Goal: Find specific page/section: Find specific page/section

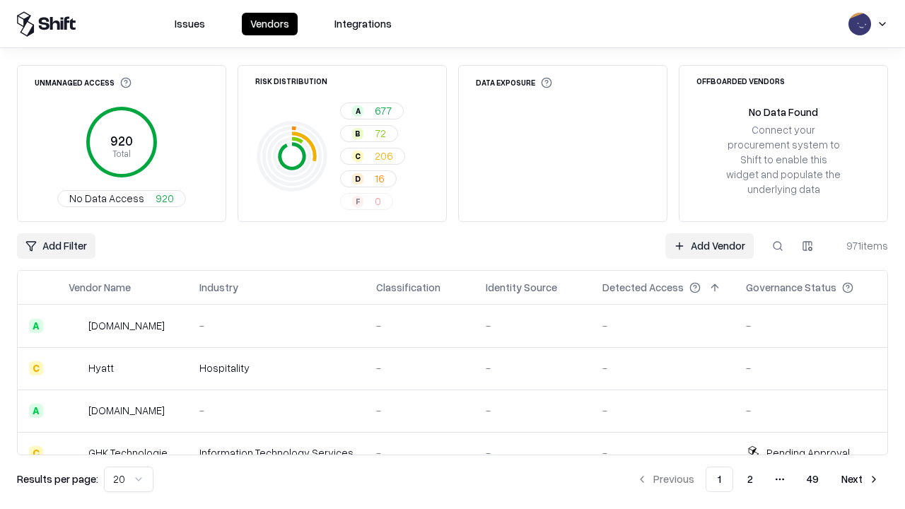
click at [452, 254] on div "Add Filter Add Vendor 971 items" at bounding box center [452, 245] width 871 height 25
click at [56, 246] on html "Issues Vendors Integrations Unmanaged Access 920 Total No Data Access 920 Risk …" at bounding box center [452, 254] width 905 height 509
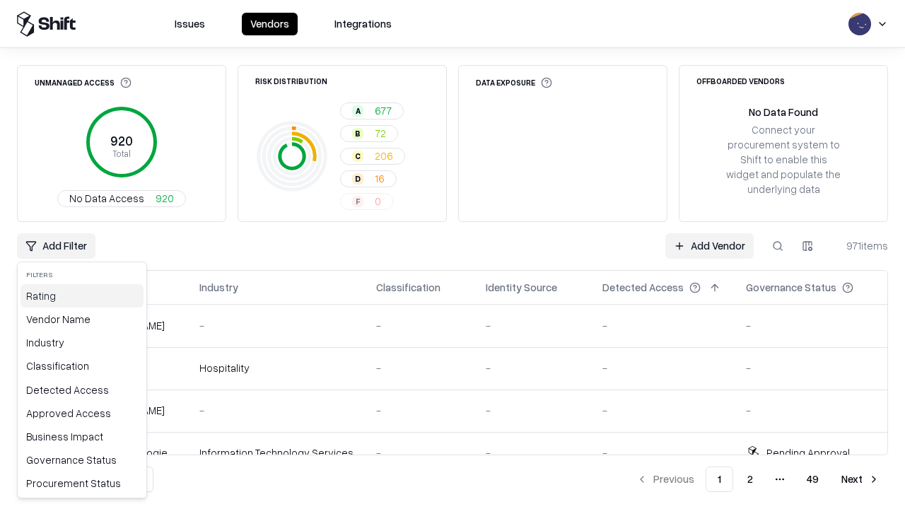
click at [82, 295] on div "Rating" at bounding box center [81, 295] width 123 height 23
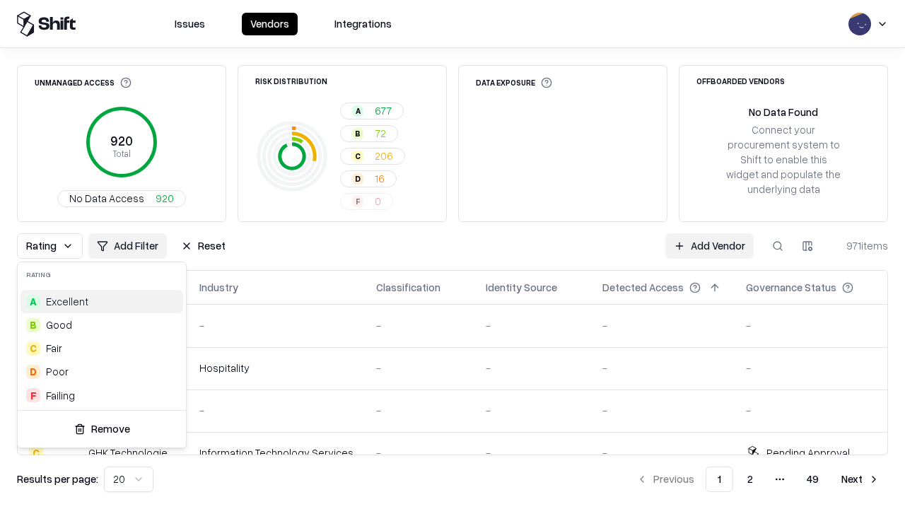
click at [452, 254] on html "Issues Vendors Integrations Unmanaged Access 920 Total No Data Access 920 Risk …" at bounding box center [452, 254] width 905 height 509
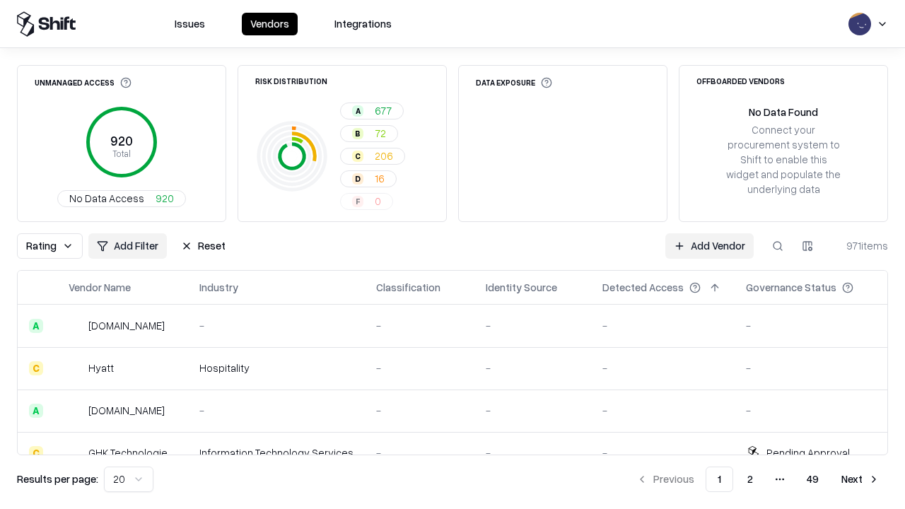
click at [452, 254] on div "Rating Add Filter Reset Add Vendor 971 items" at bounding box center [452, 245] width 871 height 25
click at [203, 246] on button "Reset" at bounding box center [202, 245] width 61 height 25
click at [452, 254] on div "Add Filter Add Vendor 971 items" at bounding box center [452, 245] width 871 height 25
click at [56, 246] on html "Issues Vendors Integrations Unmanaged Access 920 Total No Data Access 920 Risk …" at bounding box center [452, 254] width 905 height 509
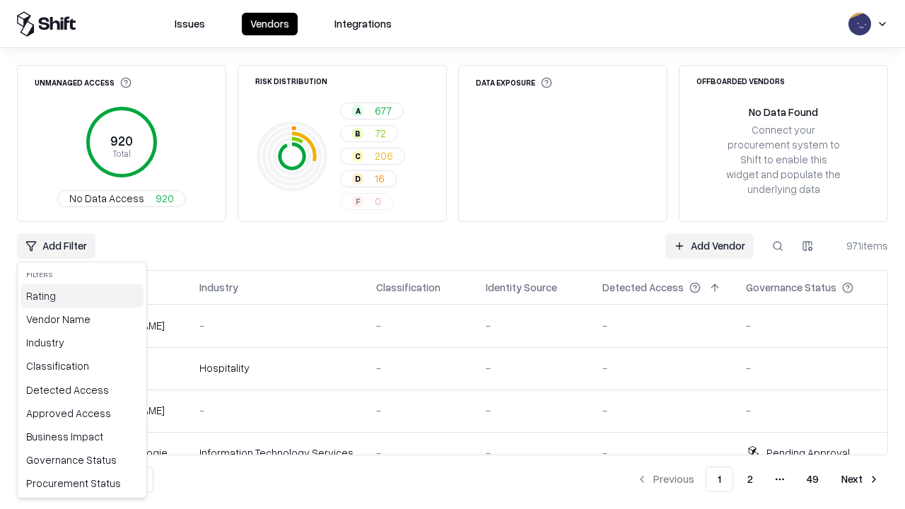
click at [82, 295] on div "Rating" at bounding box center [81, 295] width 123 height 23
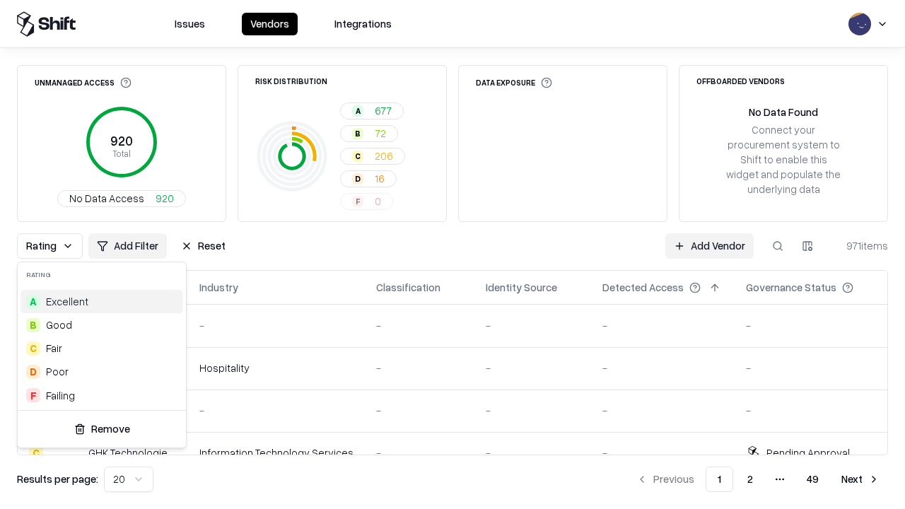
click at [102, 371] on div "D Poor" at bounding box center [101, 371] width 163 height 23
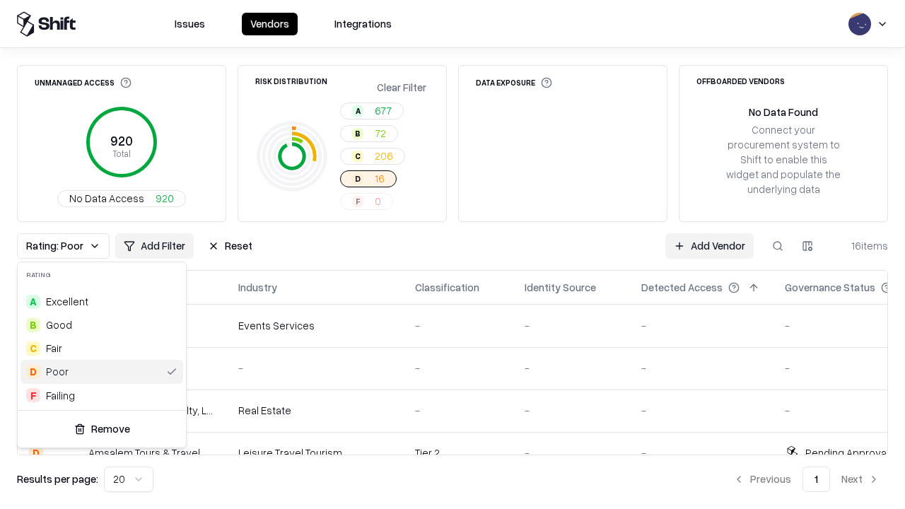
click at [452, 254] on html "Issues Vendors Integrations Unmanaged Access 920 Total No Data Access 920 Risk …" at bounding box center [452, 254] width 905 height 509
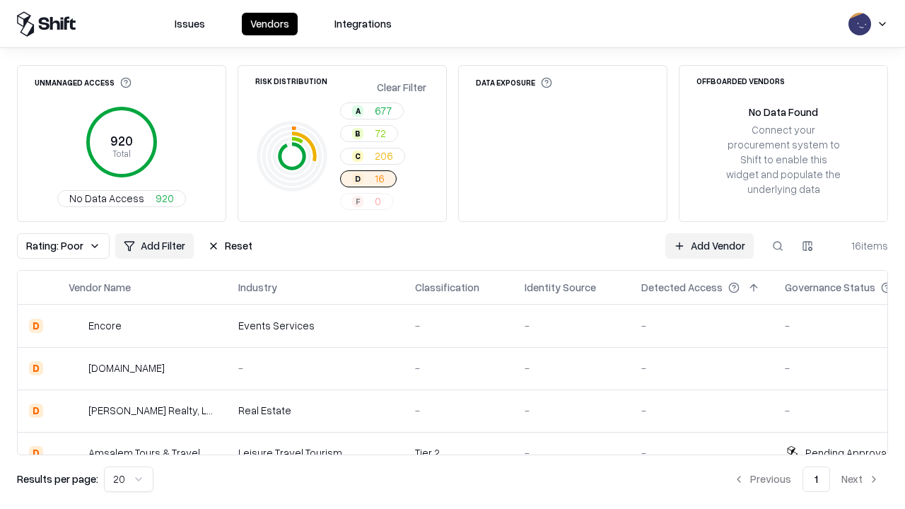
click at [452, 254] on div "Rating: Poor Add Filter Reset Add Vendor 16 items" at bounding box center [452, 245] width 871 height 25
click at [230, 246] on button "Reset" at bounding box center [229, 245] width 61 height 25
click at [452, 254] on div "Add Filter Add Vendor 16 items" at bounding box center [452, 245] width 871 height 25
click at [56, 246] on html "Issues Vendors Integrations Unmanaged Access 920 Total No Data Access 920 Risk …" at bounding box center [452, 254] width 905 height 509
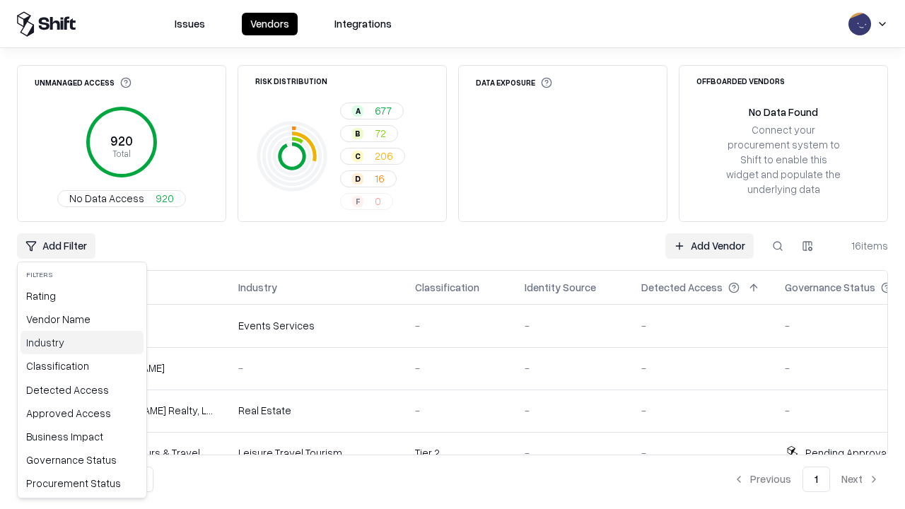
click at [82, 342] on div "Industry" at bounding box center [81, 342] width 123 height 23
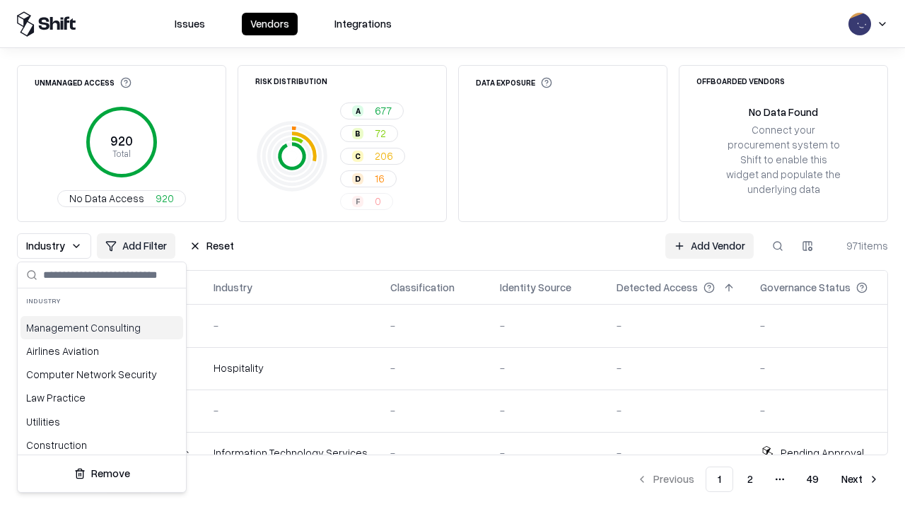
click at [452, 254] on html "Issues Vendors Integrations Unmanaged Access 920 Total No Data Access 920 Risk …" at bounding box center [452, 254] width 905 height 509
click at [211, 246] on button "Reset" at bounding box center [211, 245] width 61 height 25
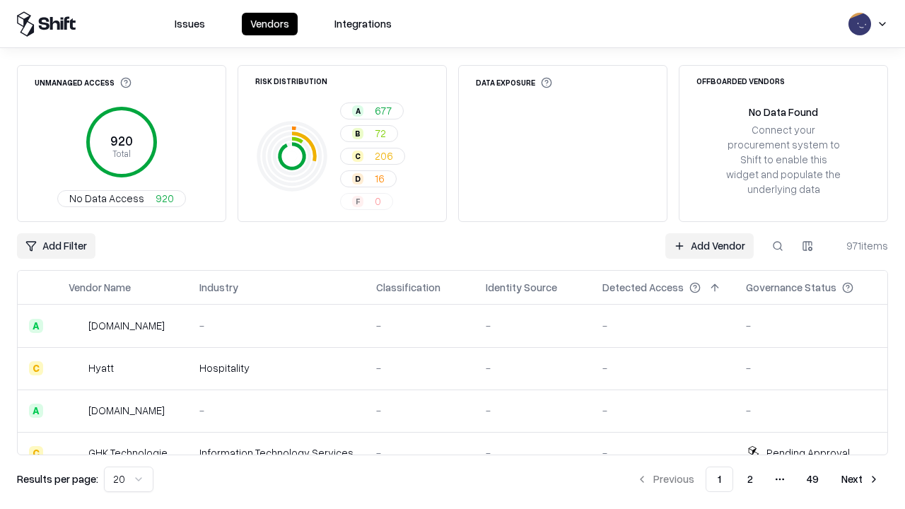
click at [452, 254] on div "Add Filter Add Vendor 971 items" at bounding box center [452, 245] width 871 height 25
click at [56, 246] on html "Issues Vendors Integrations Unmanaged Access 920 Total No Data Access 920 Risk …" at bounding box center [452, 254] width 905 height 509
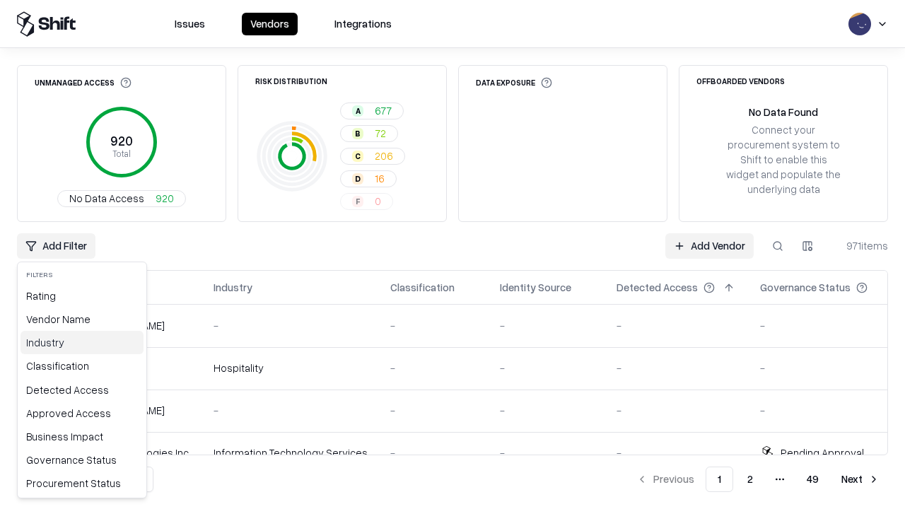
click at [82, 342] on div "Industry" at bounding box center [81, 342] width 123 height 23
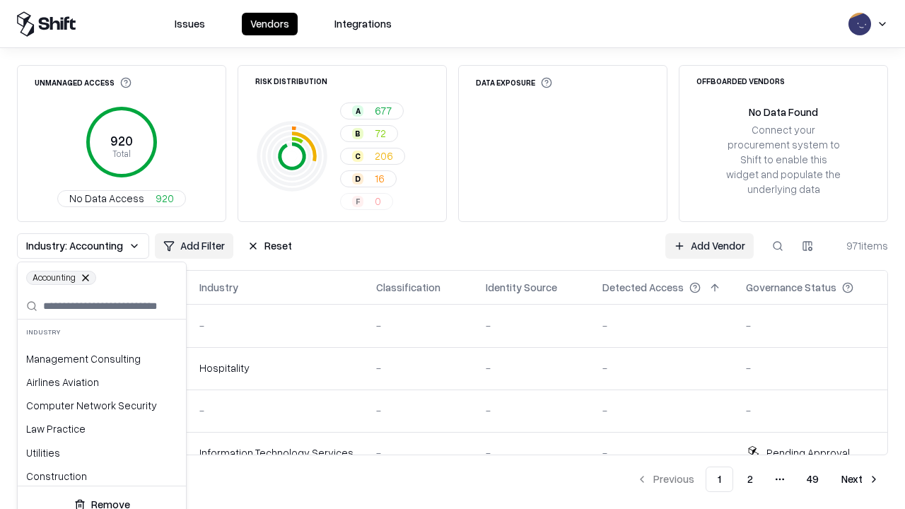
scroll to position [1049, 0]
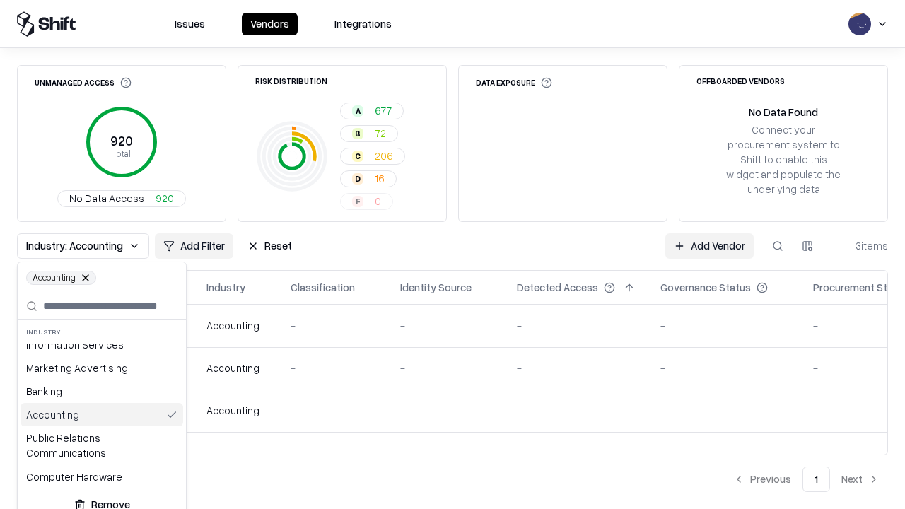
click at [452, 254] on html "Issues Vendors Integrations Unmanaged Access 920 Total No Data Access 920 Risk …" at bounding box center [452, 254] width 905 height 509
click at [452, 254] on div "Industry: Accounting Add Filter Reset Add Vendor 3 items" at bounding box center [452, 245] width 871 height 25
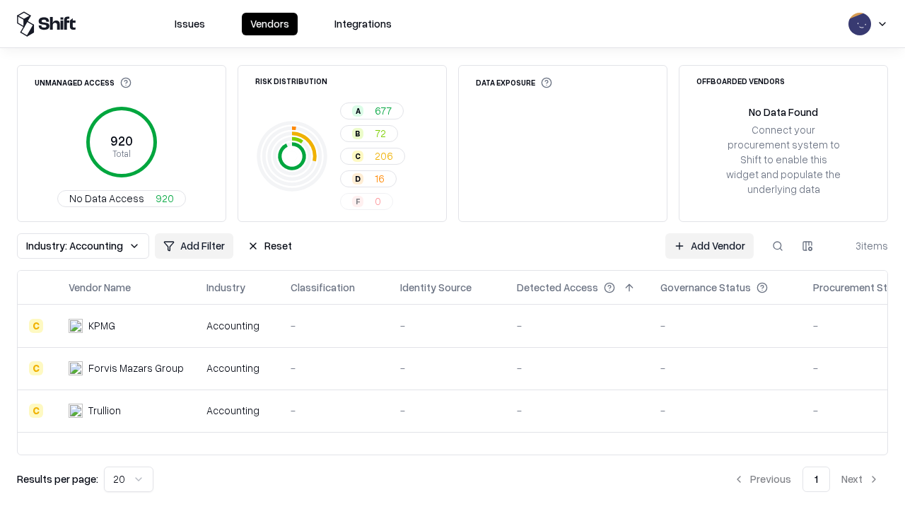
click at [269, 246] on button "Reset" at bounding box center [269, 245] width 61 height 25
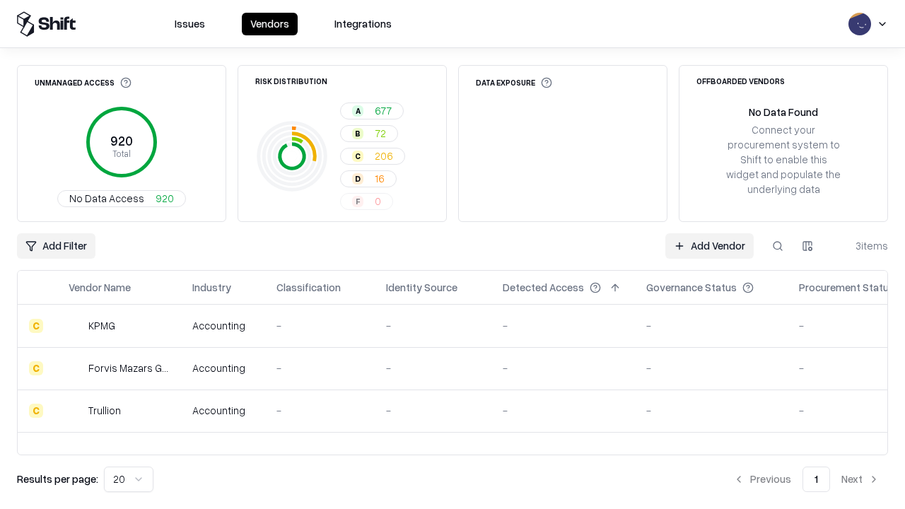
click at [452, 254] on div "Add Filter Add Vendor 3 items" at bounding box center [452, 245] width 871 height 25
click at [56, 246] on html "Issues Vendors Integrations Unmanaged Access 920 Total No Data Access 920 Risk …" at bounding box center [452, 254] width 905 height 509
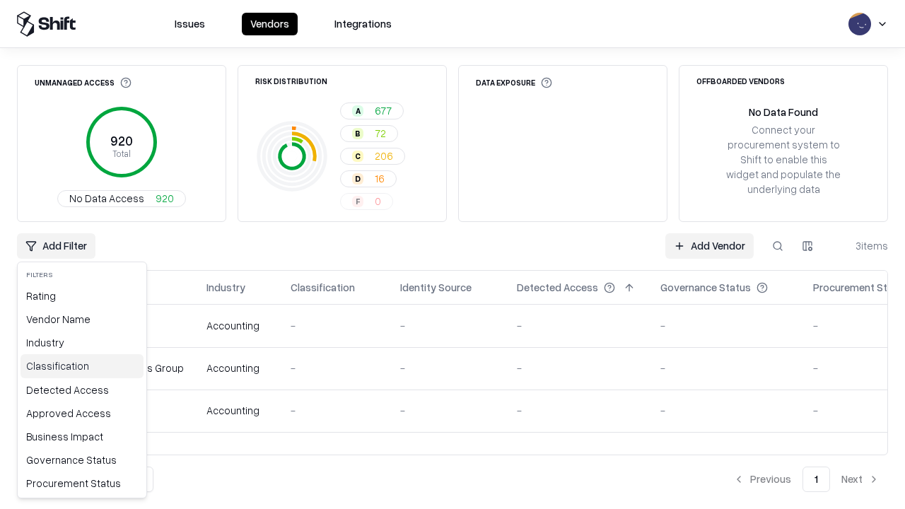
click at [82, 365] on div "Classification" at bounding box center [81, 365] width 123 height 23
